Goal: Navigation & Orientation: Find specific page/section

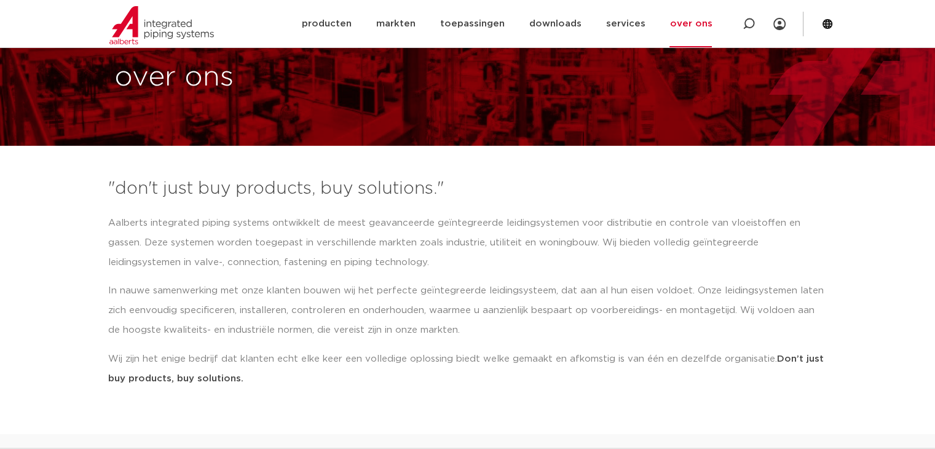
click at [304, 118] on div "over ons" at bounding box center [467, 47] width 935 height 198
drag, startPoint x: 304, startPoint y: 118, endPoint x: 154, endPoint y: 33, distance: 172.1
click at [154, 33] on img at bounding box center [161, 25] width 105 height 38
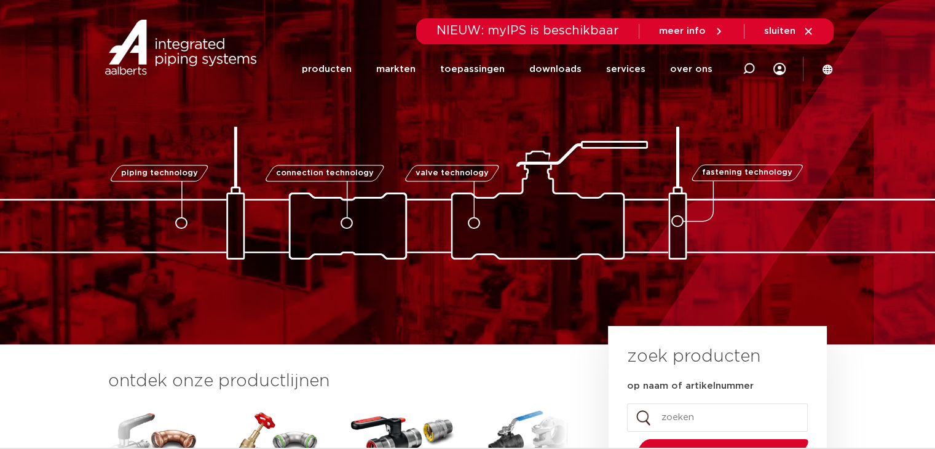
click at [841, 301] on div "piping technology connection technology valve technology fastening technology p…" at bounding box center [467, 172] width 935 height 344
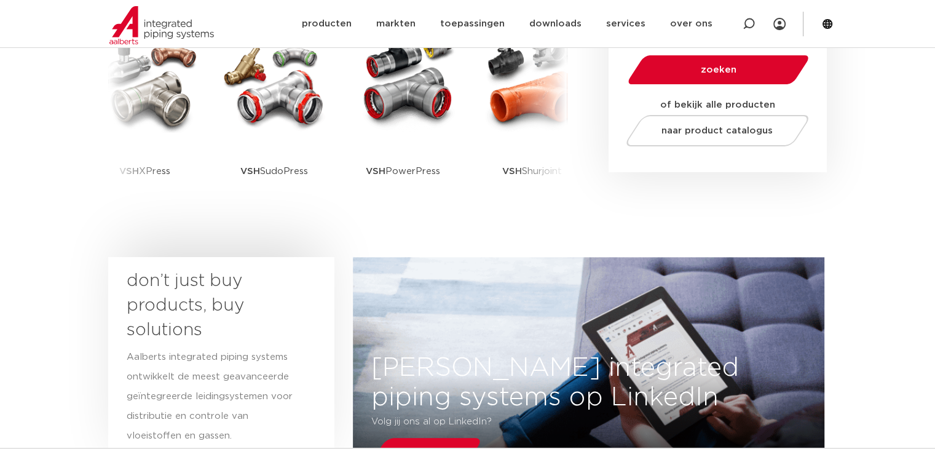
scroll to position [385, 0]
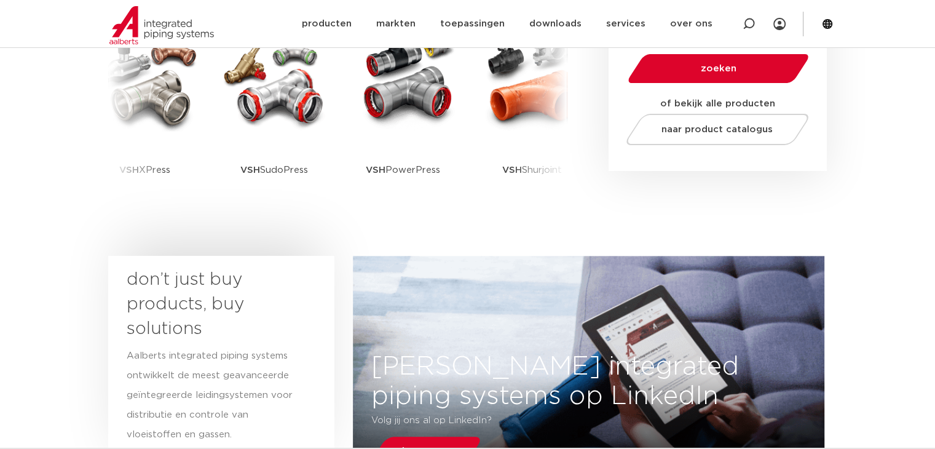
click at [460, 310] on div "Aalberts integrated piping systems op LinkedIn Volg jij ons al op LinkedIn? lee…" at bounding box center [590, 373] width 472 height 235
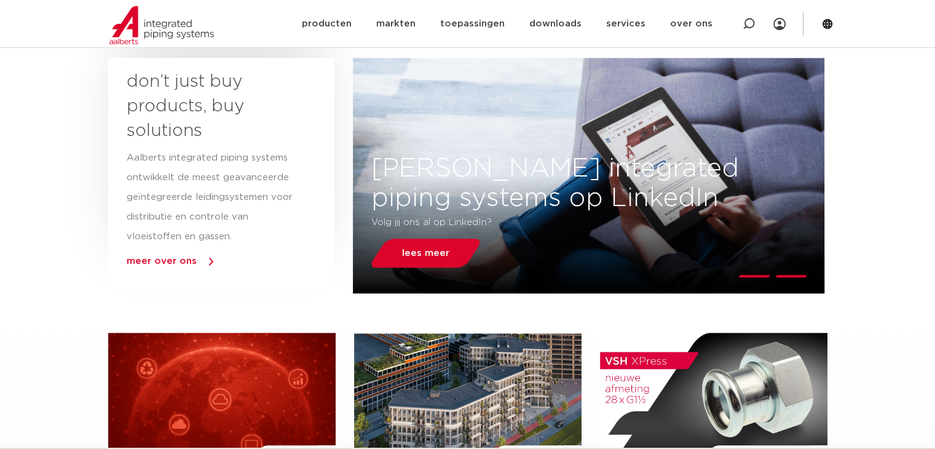
scroll to position [583, 0]
